Goal: Use online tool/utility: Utilize a website feature to perform a specific function

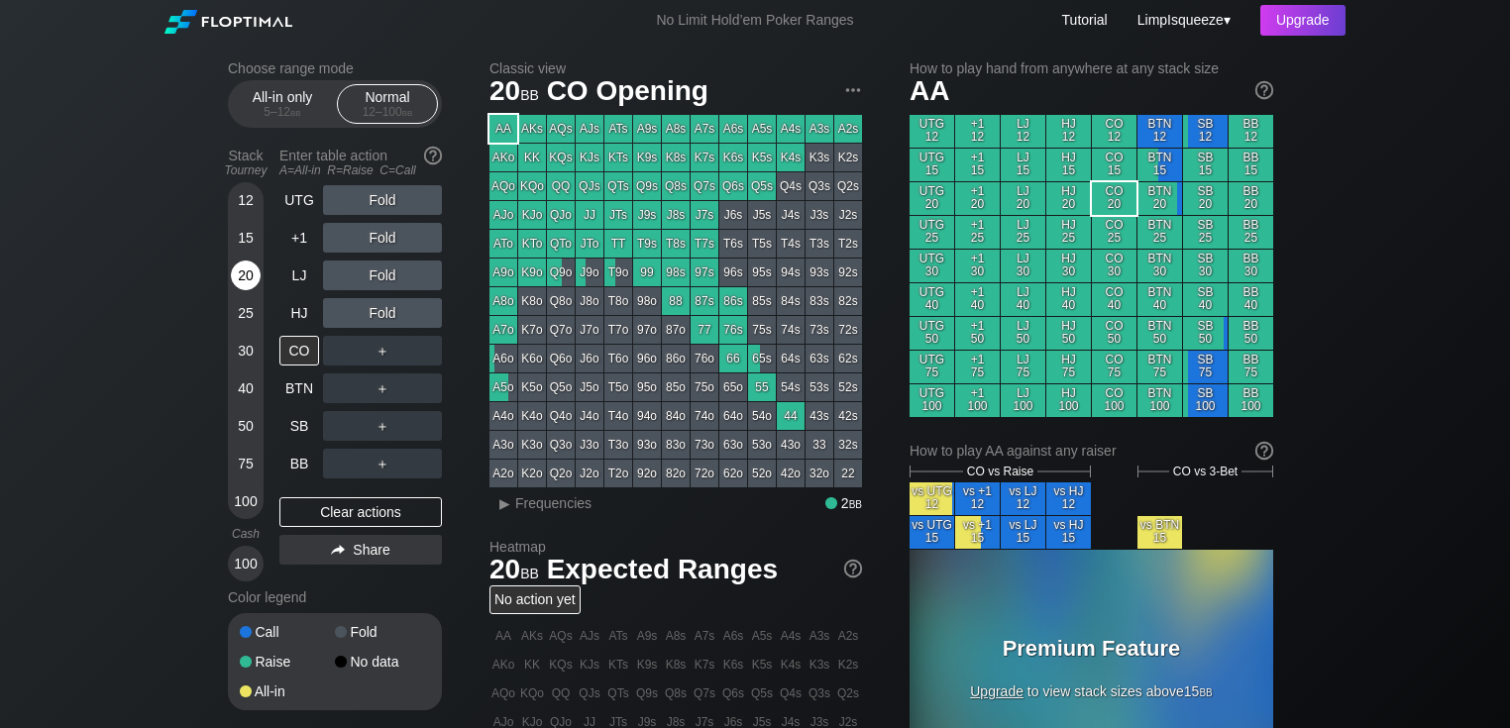
click at [254, 268] on div "20" at bounding box center [246, 276] width 30 height 30
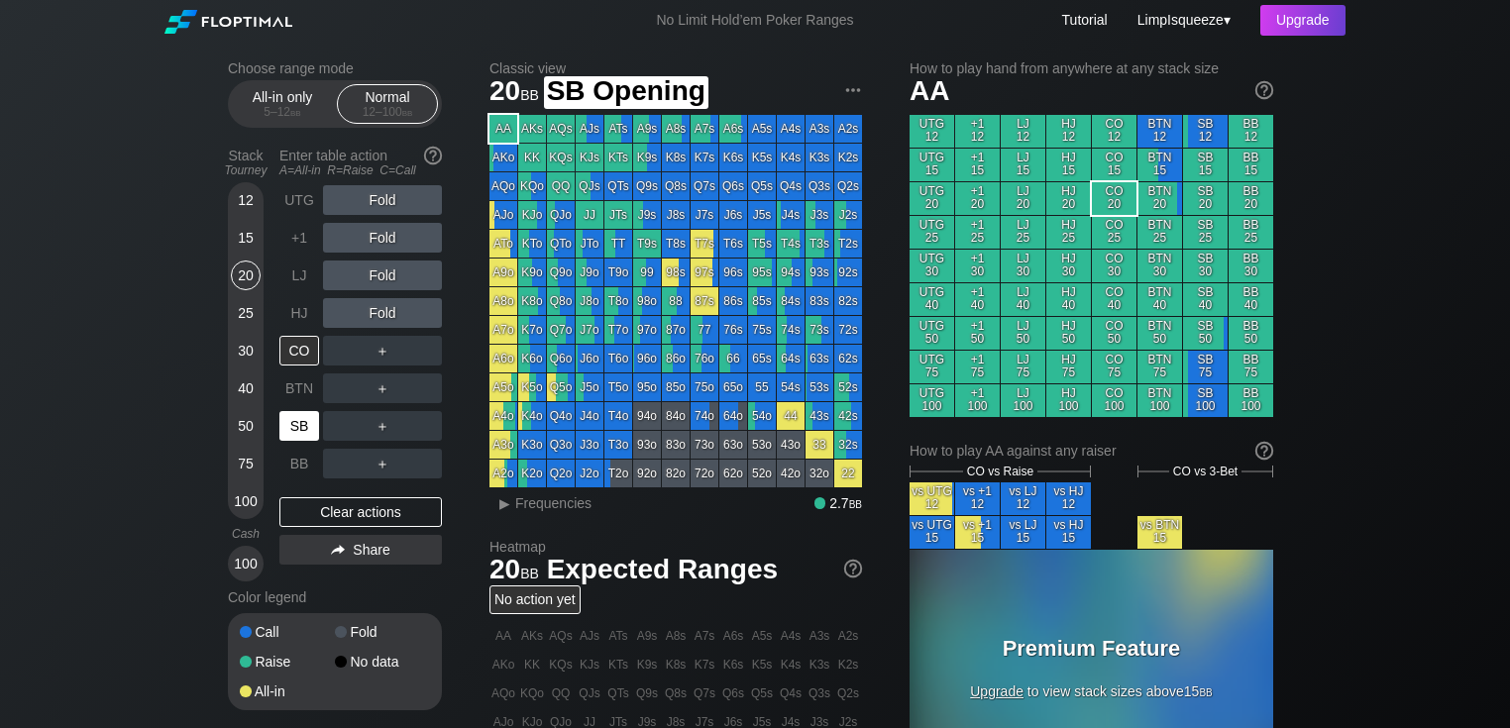
click at [312, 412] on div "SB" at bounding box center [299, 426] width 40 height 30
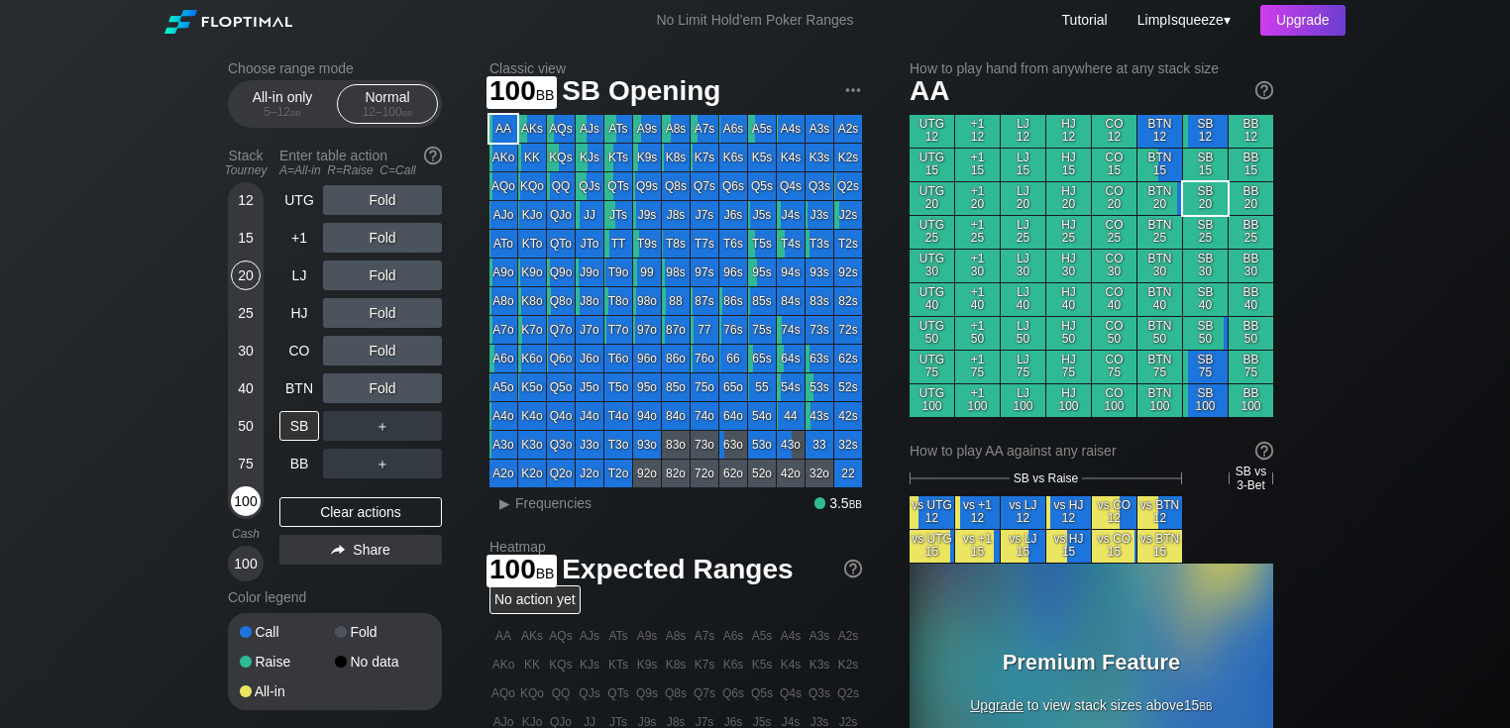
click at [246, 503] on div "100" at bounding box center [246, 501] width 30 height 30
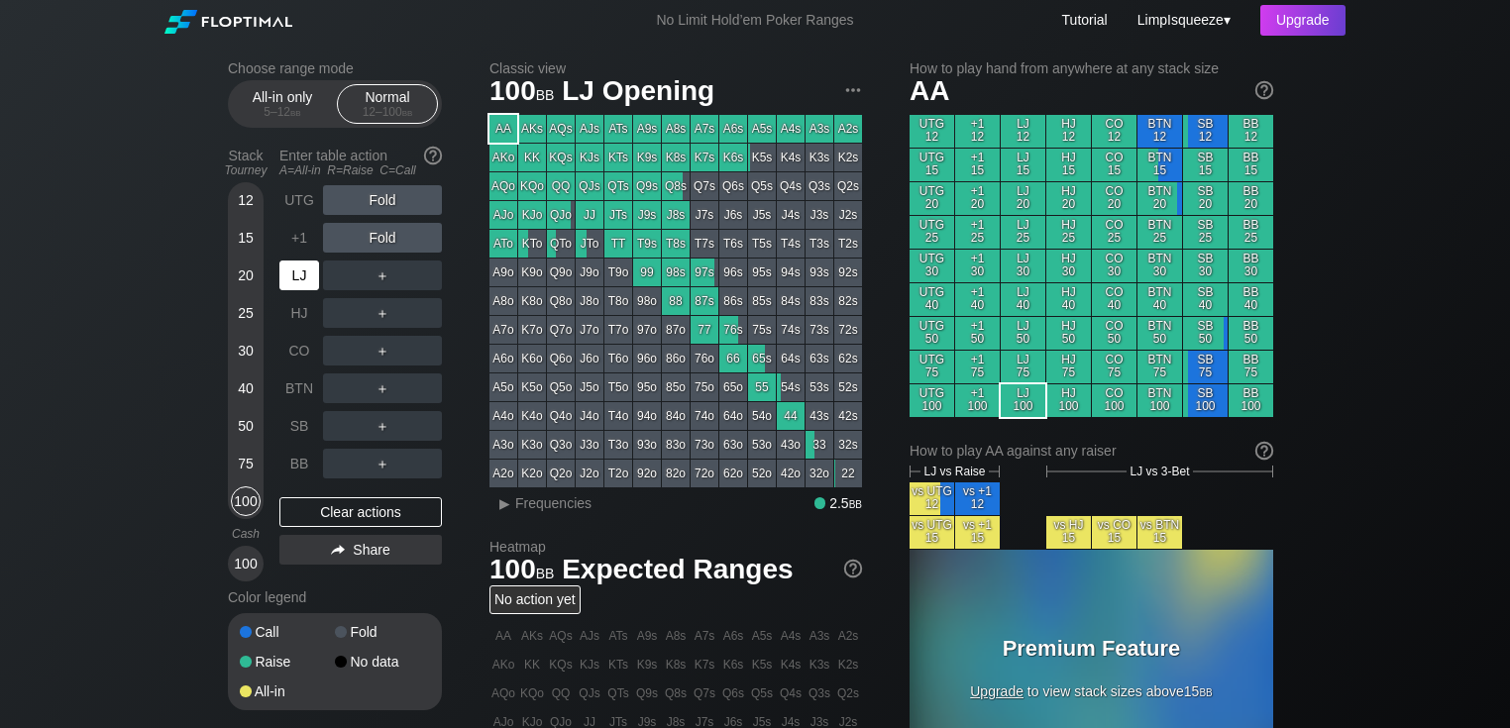
click at [302, 282] on div "LJ" at bounding box center [299, 276] width 40 height 30
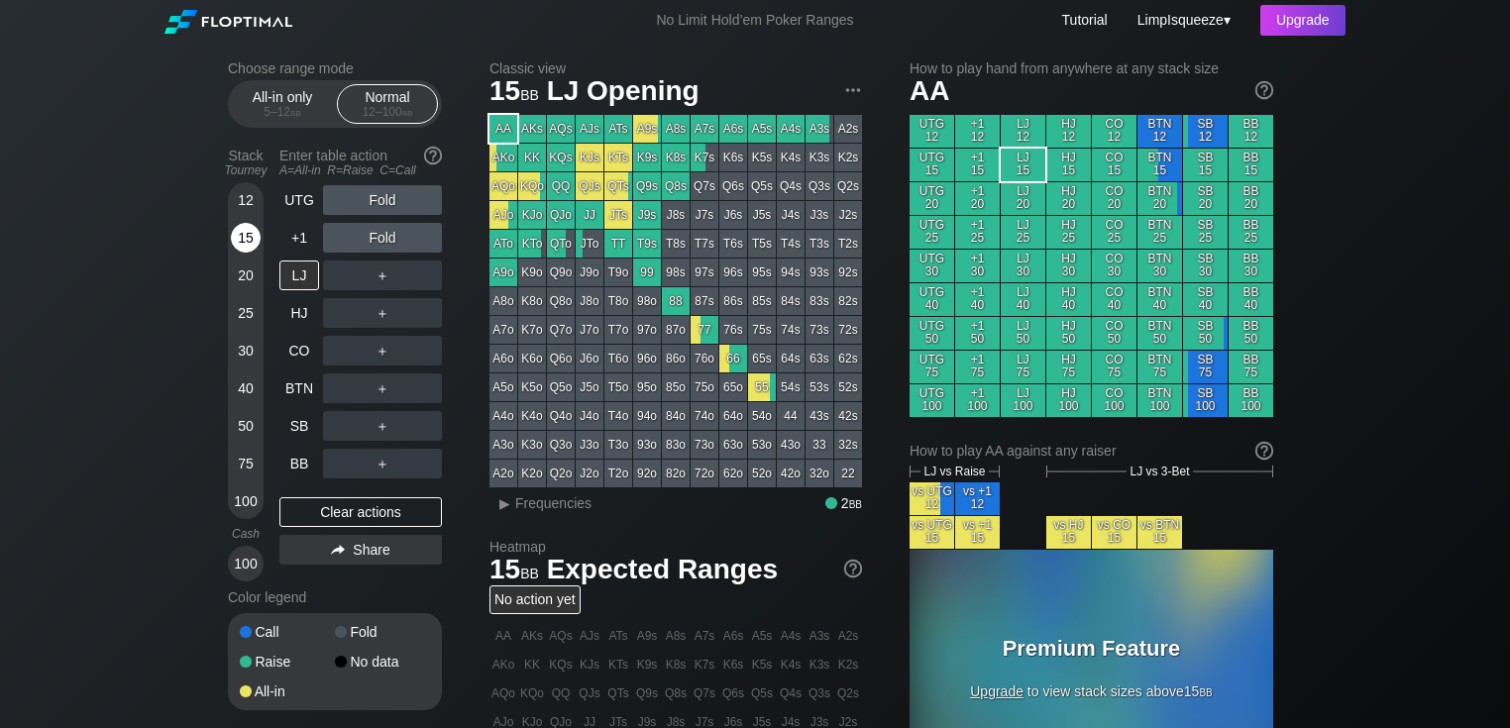
click at [239, 242] on div "15" at bounding box center [246, 238] width 30 height 30
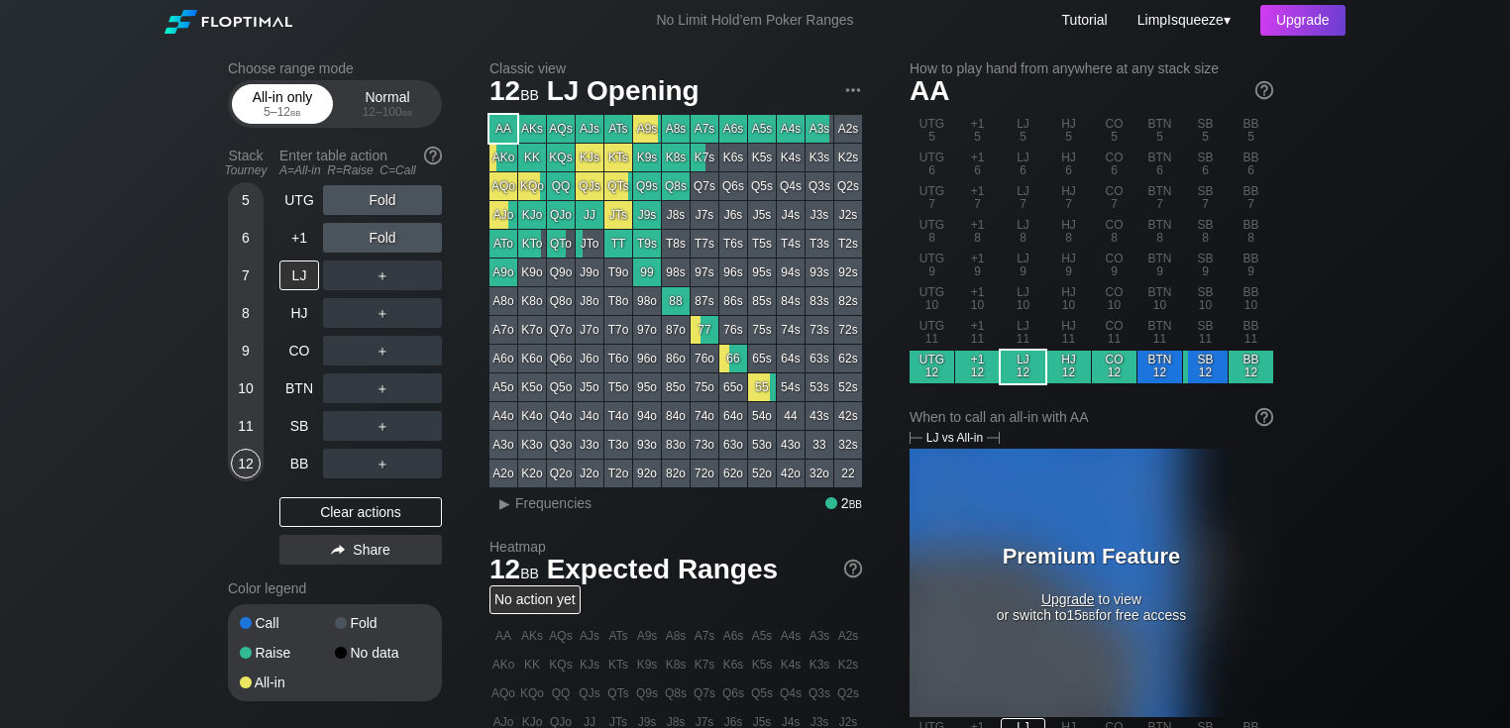
click at [279, 117] on div "5 – 12 bb" at bounding box center [282, 112] width 83 height 14
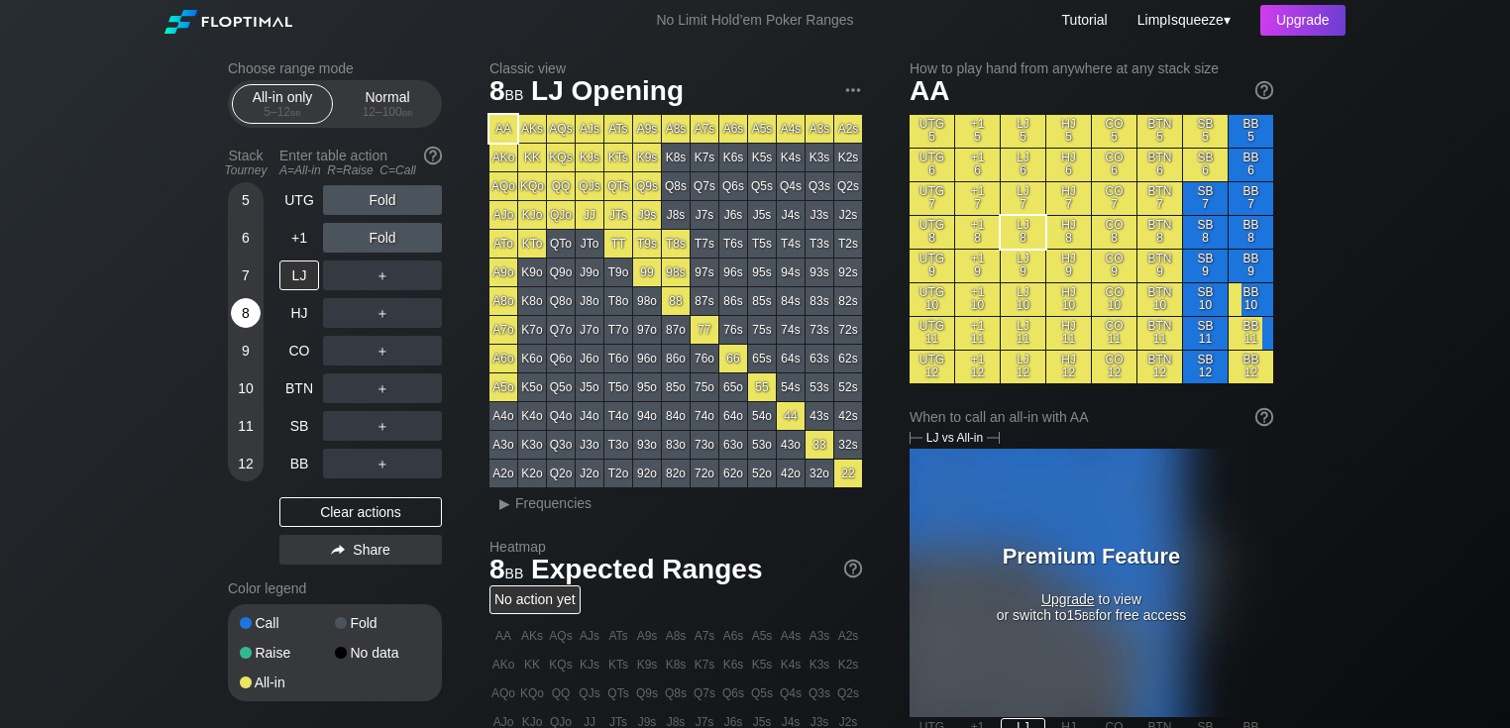
click at [247, 317] on div "8" at bounding box center [246, 313] width 30 height 30
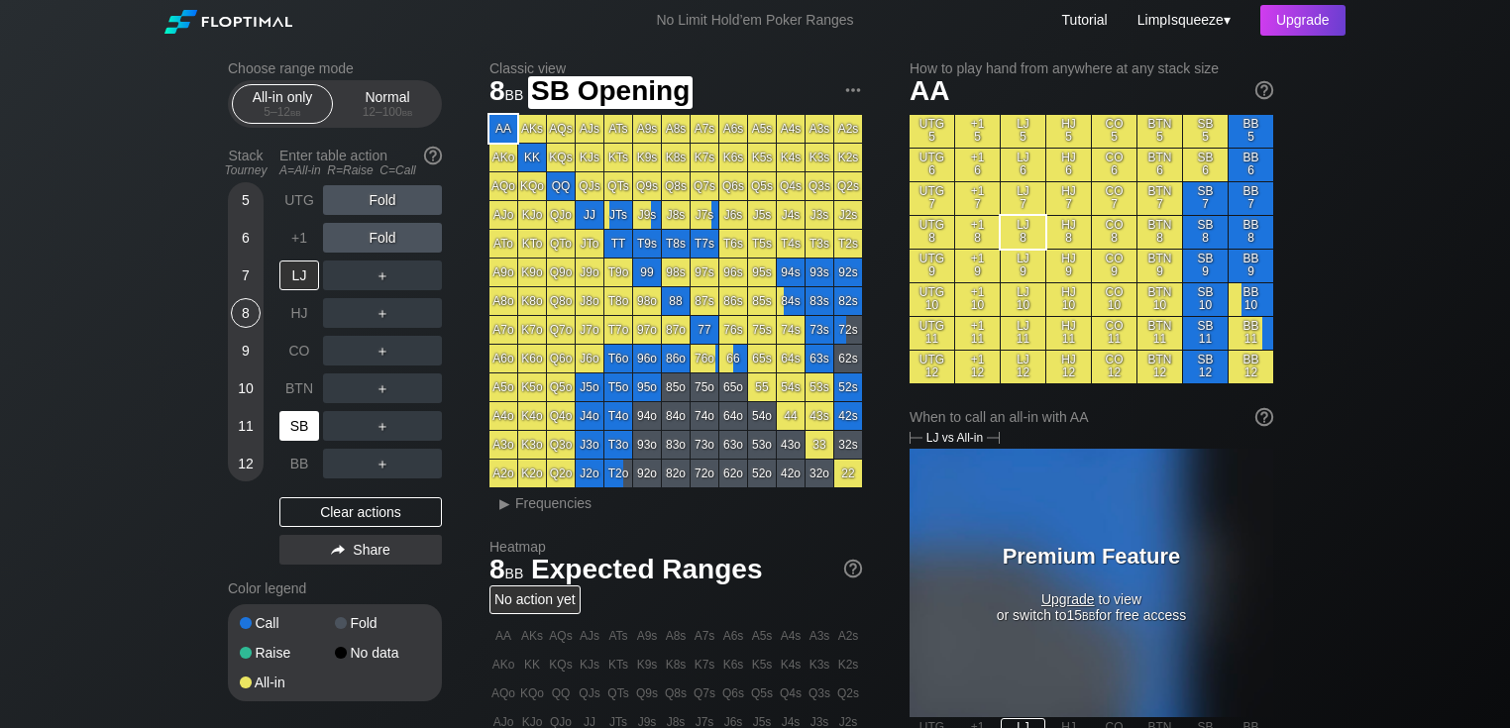
click at [298, 419] on div "SB" at bounding box center [301, 426] width 44 height 38
